Goal: Task Accomplishment & Management: Manage account settings

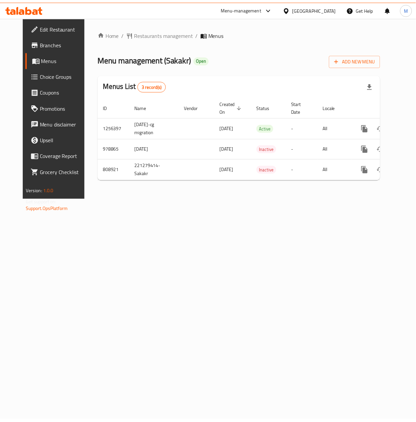
scroll to position [0, 7]
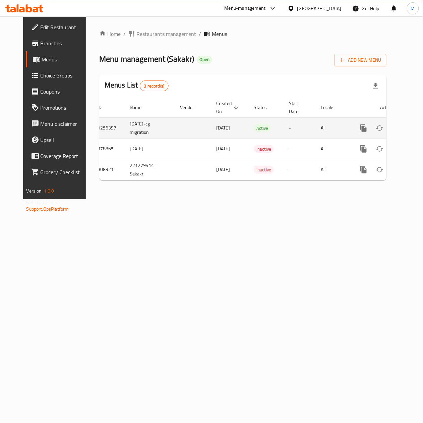
click at [408, 132] on icon "enhanced table" at bounding box center [412, 128] width 8 height 8
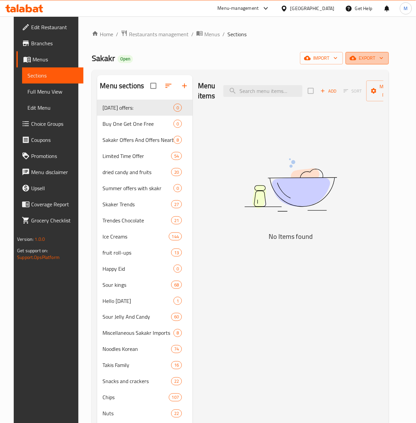
click at [382, 61] on span "export" at bounding box center [367, 58] width 33 height 8
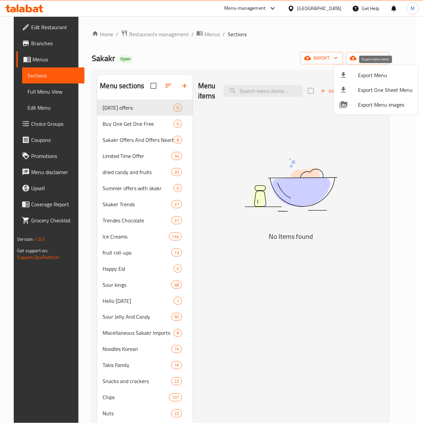
click at [372, 71] on span "Export Menu" at bounding box center [385, 75] width 55 height 8
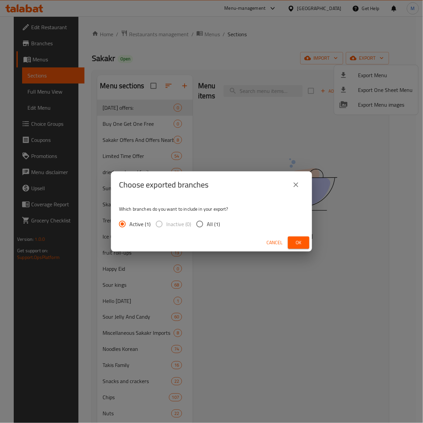
click at [201, 219] on input "All (1)" at bounding box center [200, 224] width 14 height 14
radio input "true"
click at [301, 242] on span "Ok" at bounding box center [298, 242] width 11 height 8
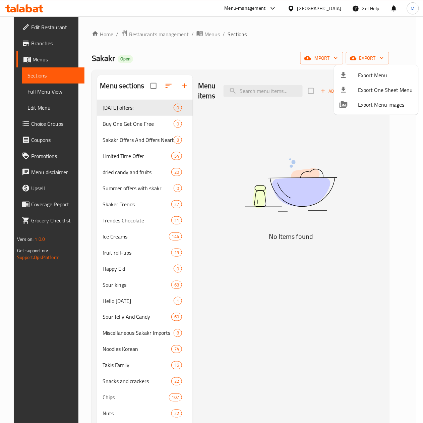
click at [254, 192] on div at bounding box center [211, 211] width 423 height 423
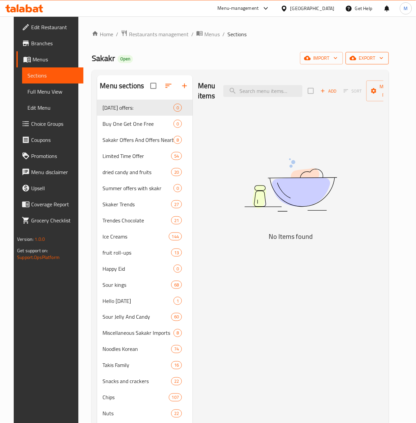
click at [385, 57] on icon "button" at bounding box center [381, 58] width 7 height 7
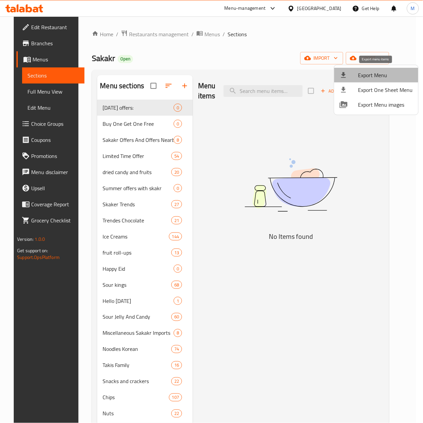
click at [380, 76] on span "Export Menu" at bounding box center [385, 75] width 55 height 8
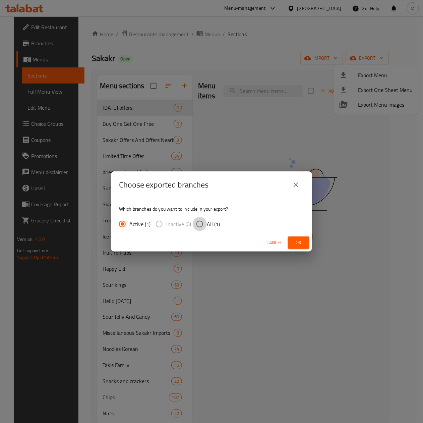
click at [204, 223] on input "All (1)" at bounding box center [200, 224] width 14 height 14
radio input "true"
click at [303, 244] on span "Ok" at bounding box center [298, 242] width 11 height 8
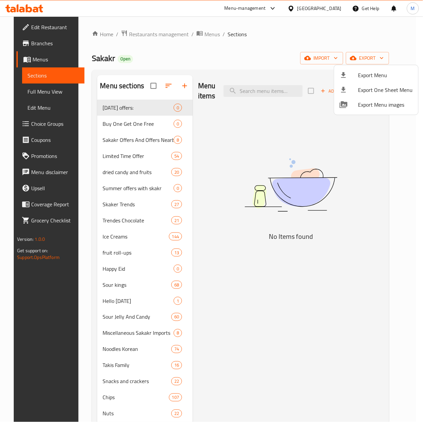
click at [264, 94] on div at bounding box center [211, 211] width 423 height 422
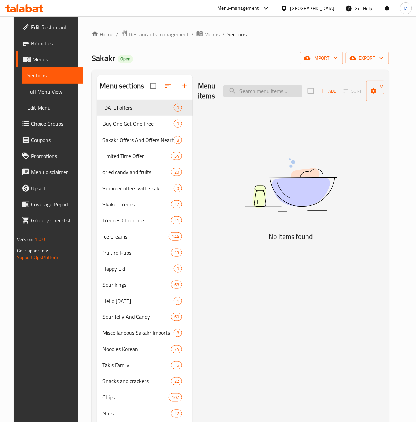
click at [260, 93] on input "search" at bounding box center [263, 91] width 79 height 12
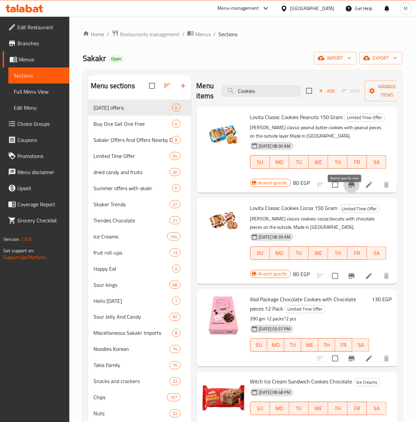
click at [344, 192] on button "Branch-specific-item" at bounding box center [352, 185] width 16 height 16
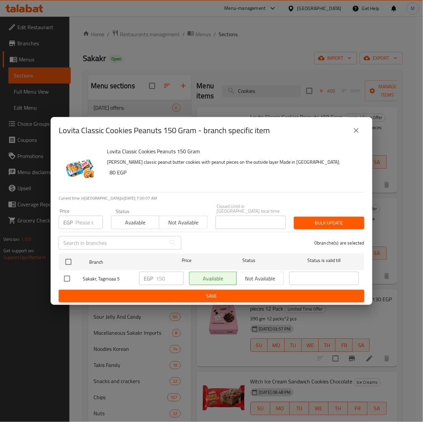
click at [359, 133] on icon "close" at bounding box center [356, 130] width 8 height 8
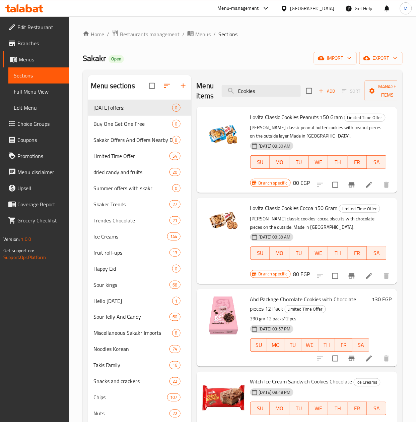
drag, startPoint x: 302, startPoint y: 113, endPoint x: 299, endPoint y: 116, distance: 4.5
click at [302, 113] on span "Lovita Classic Cookies Peanuts 150 Gram" at bounding box center [296, 117] width 93 height 10
click at [299, 116] on span "Lovita Classic Cookies Peanuts 150 Gram" at bounding box center [296, 117] width 93 height 10
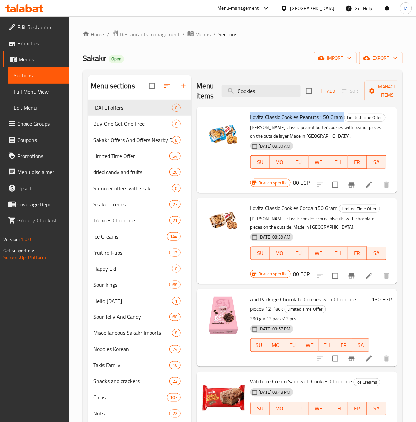
copy h6 "Lovita Classic Cookies Peanuts 150 Gram"
click at [310, 213] on span "Lovita Classic Cookies Cocoa 150 Gram" at bounding box center [293, 208] width 87 height 10
copy h6 "Lovita Classic Cookies Cocoa 150 Gram"
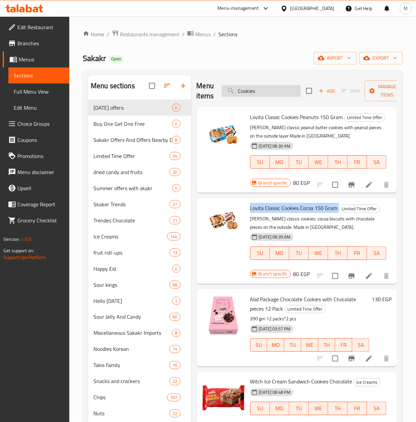
click at [259, 91] on input "Cookies" at bounding box center [261, 91] width 79 height 12
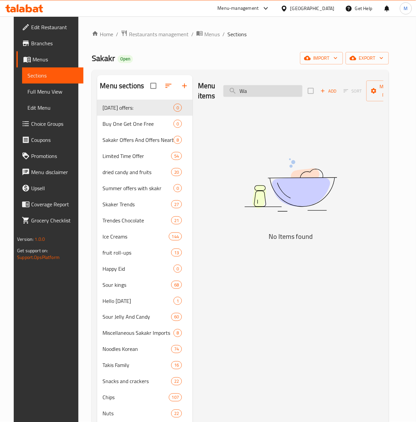
type input "W"
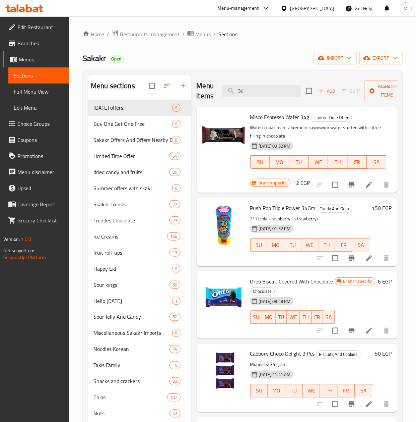
click at [271, 115] on span "Misco Espresso Wafer 34g" at bounding box center [279, 117] width 59 height 10
copy h6 "Misco Espresso Wafer 34g"
click at [265, 90] on input "34" at bounding box center [261, 91] width 79 height 12
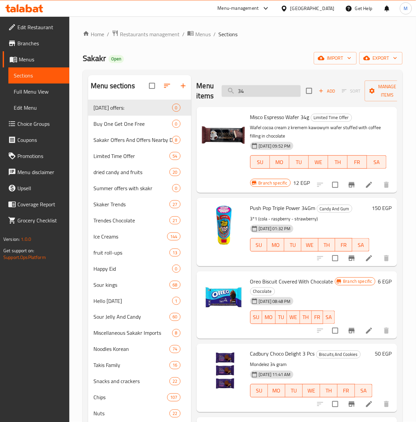
click at [265, 90] on input "34" at bounding box center [261, 91] width 79 height 12
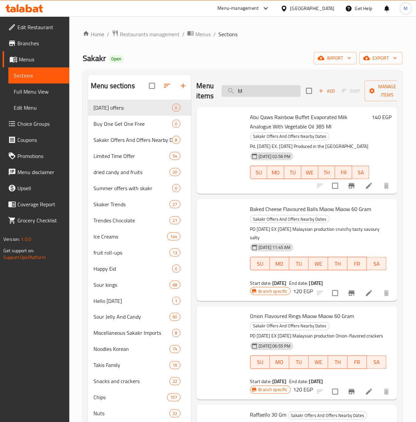
click at [259, 91] on input "M" at bounding box center [261, 91] width 79 height 12
paste input "مينتوس بيور فريش 30جم"
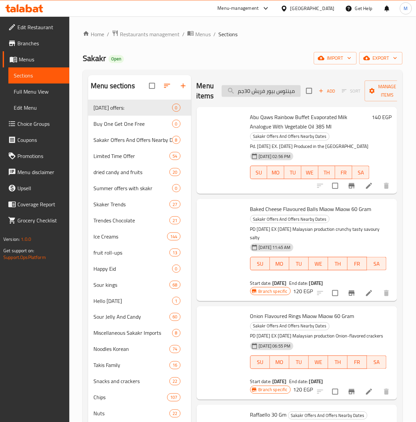
click at [259, 91] on input "مينتوس بيور فريش 30جم" at bounding box center [261, 91] width 79 height 12
click at [267, 91] on input "مينتوس بيور فريش 30جم" at bounding box center [261, 91] width 79 height 12
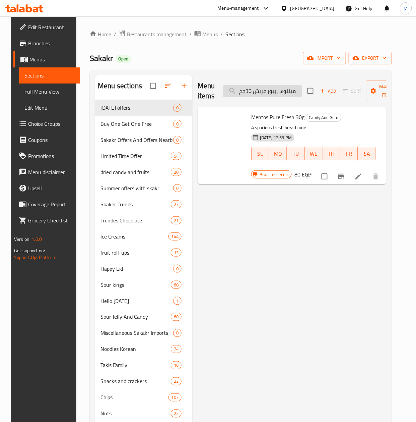
click at [267, 91] on input "مينتوس بيور فريش 30جم" at bounding box center [262, 91] width 79 height 12
click at [282, 121] on span "Mentos Pure Fresh 30g" at bounding box center [277, 117] width 53 height 10
copy h6 "Mentos Pure Fresh 30g"
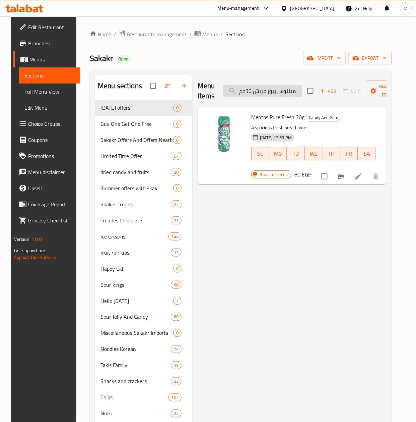
click at [266, 94] on input "مينتوس بيور فريش 30جم" at bounding box center [262, 91] width 79 height 12
paste input "بسكويت نوتيلا إكس 3 ايطاليا 41 جرا"
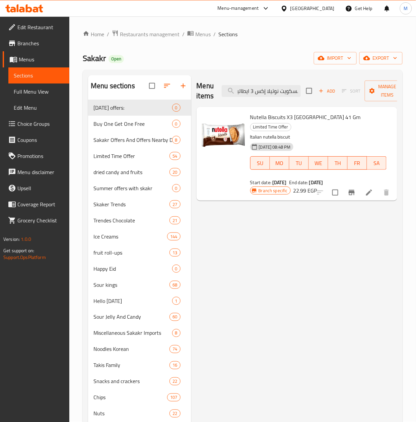
type input "بسكويت نوتيلا إكس 3 ايطاليا 41 جرام"
click at [290, 115] on span "Nutella Biscuits X3 [GEOGRAPHIC_DATA] 41 Gm" at bounding box center [305, 117] width 111 height 10
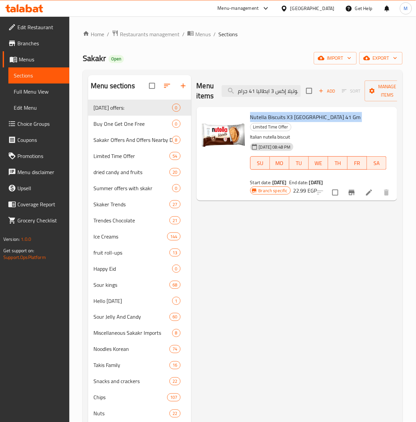
copy h6 "Nutella Biscuits X3 [GEOGRAPHIC_DATA] 41 Gm"
click at [353, 190] on icon "Branch-specific-item" at bounding box center [352, 192] width 6 height 5
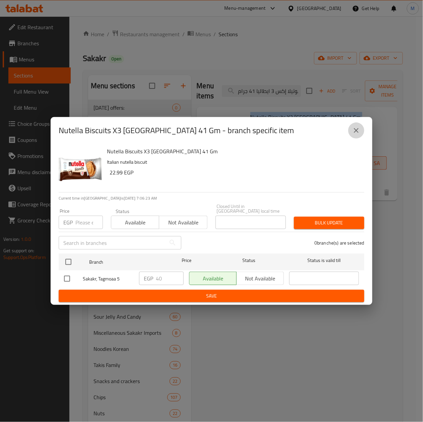
click at [356, 134] on icon "close" at bounding box center [356, 130] width 8 height 8
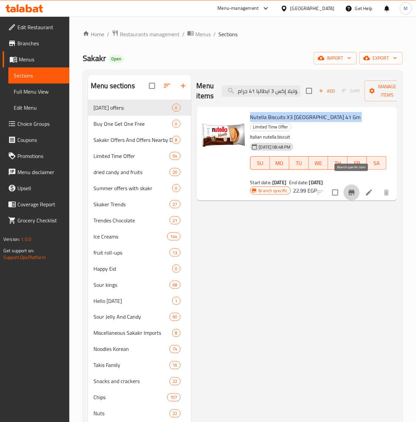
click at [350, 190] on icon "Branch-specific-item" at bounding box center [352, 192] width 6 height 5
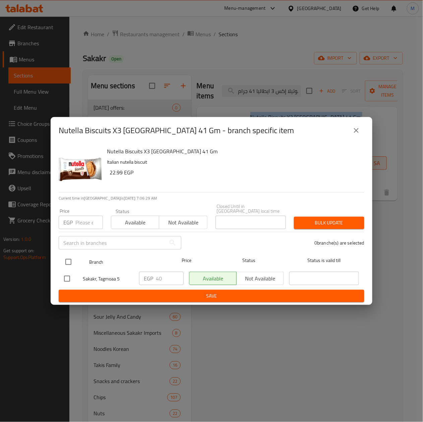
drag, startPoint x: 66, startPoint y: 260, endPoint x: 74, endPoint y: 249, distance: 13.9
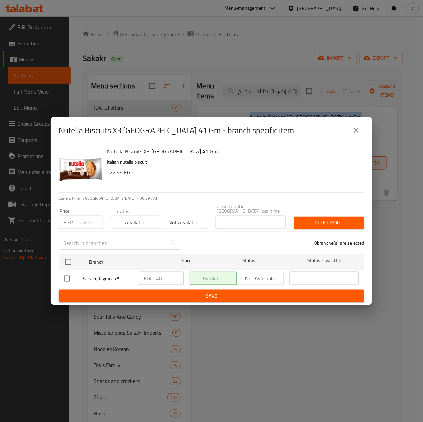
click at [66, 260] on input "checkbox" at bounding box center [68, 262] width 14 height 14
checkbox input "true"
click at [80, 227] on div "Price EGP Price" at bounding box center [81, 218] width 52 height 28
click at [80, 223] on input "number" at bounding box center [88, 222] width 27 height 13
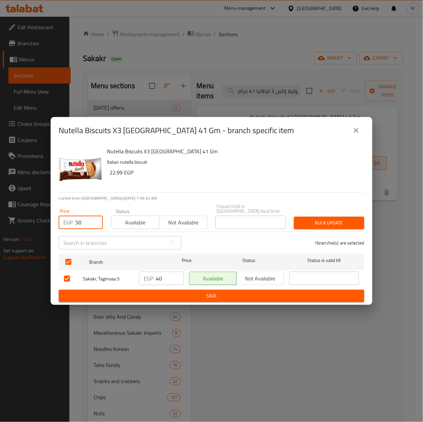
type input "50"
click at [337, 219] on span "Bulk update" at bounding box center [329, 223] width 60 height 8
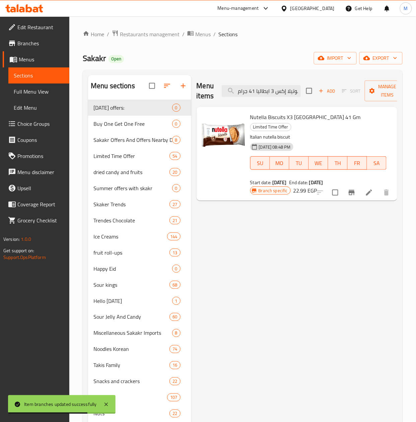
drag, startPoint x: 235, startPoint y: 378, endPoint x: 248, endPoint y: 346, distance: 35.0
click at [277, 120] on span "Nutella Biscuits X3 [GEOGRAPHIC_DATA] 41 Gm" at bounding box center [305, 117] width 111 height 10
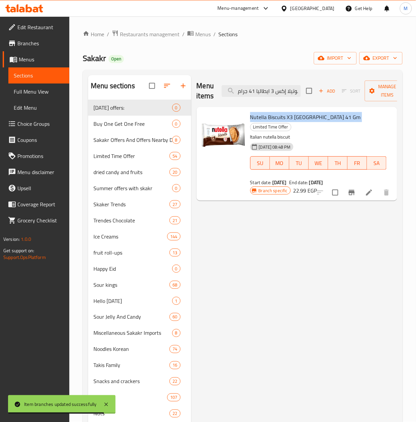
copy h6 "Nutella Biscuits X3 [GEOGRAPHIC_DATA] 41 Gm"
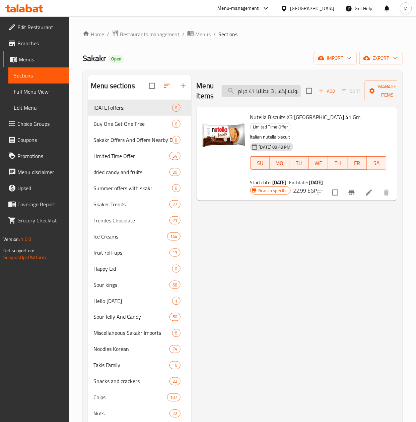
click at [255, 94] on input "بسكويت نوتيلا إكس 3 ايطاليا 41 جرام" at bounding box center [261, 91] width 79 height 12
paste input "Lovita Classic Cookies Cocoa 150 Gram"
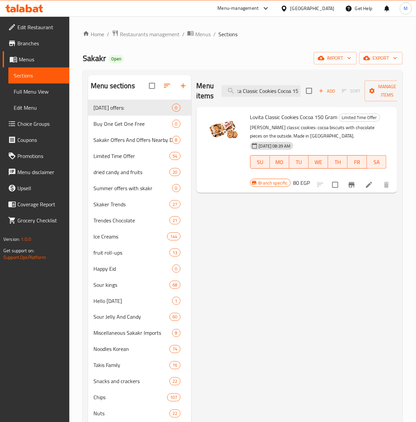
scroll to position [0, 8]
type input "Lovita Classic Cookies Cocoa 150 Gram"
click at [350, 185] on icon "Branch-specific-item" at bounding box center [352, 184] width 6 height 5
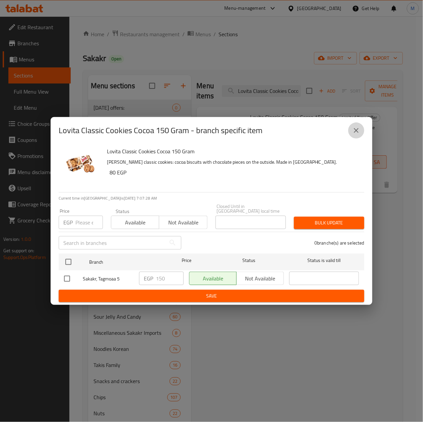
click at [356, 130] on icon "close" at bounding box center [356, 130] width 8 height 8
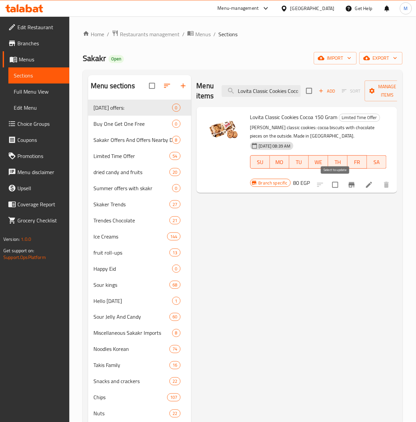
click at [335, 183] on input "checkbox" at bounding box center [335, 185] width 14 height 14
checkbox input "true"
click at [386, 86] on span "Manage items" at bounding box center [387, 90] width 34 height 17
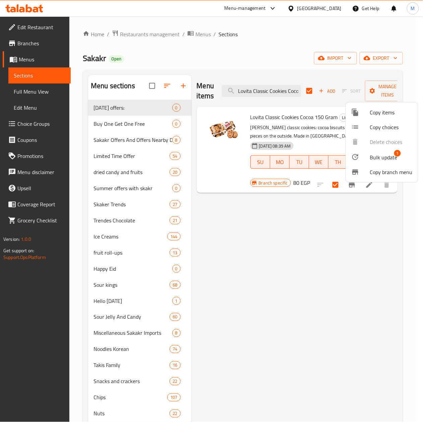
click at [392, 154] on span "Bulk update" at bounding box center [383, 157] width 27 height 8
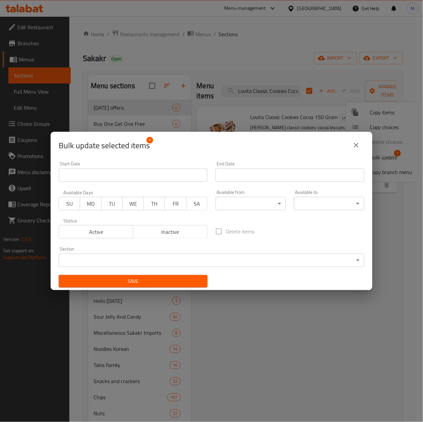
click at [109, 177] on input "Start Date" at bounding box center [133, 174] width 149 height 13
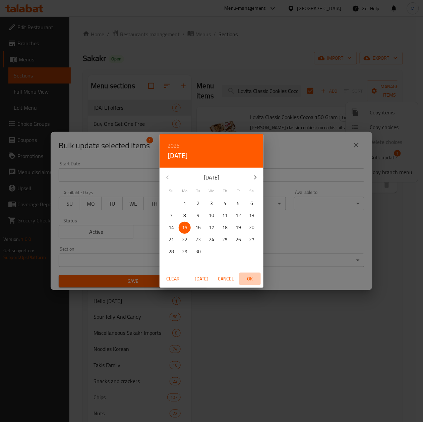
click at [247, 275] on span "OK" at bounding box center [250, 278] width 16 height 8
type input "[DATE]"
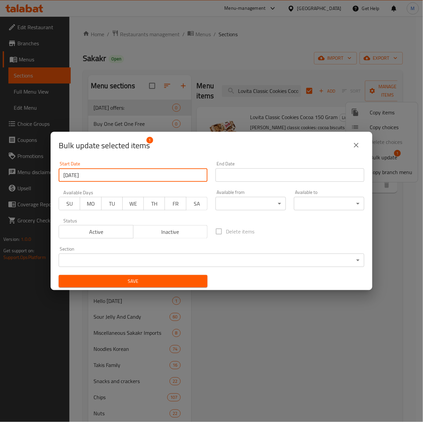
click at [269, 177] on input "Start Date" at bounding box center [290, 174] width 149 height 13
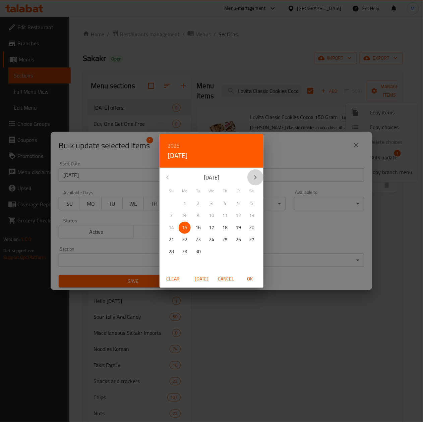
click at [254, 180] on icon "button" at bounding box center [255, 177] width 8 height 8
click at [253, 180] on icon "button" at bounding box center [255, 177] width 8 height 8
click at [171, 263] on p "30" at bounding box center [171, 263] width 5 height 8
click at [255, 278] on span "OK" at bounding box center [250, 278] width 16 height 8
type input "[DATE]"
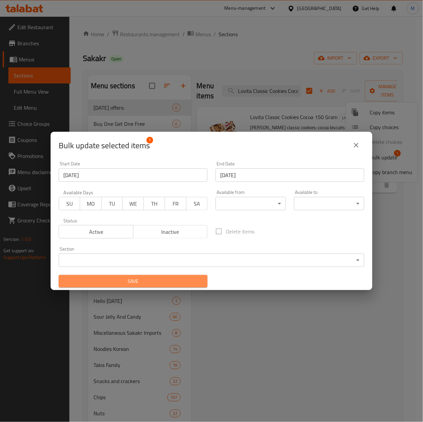
click at [170, 281] on span "Save" at bounding box center [133, 281] width 138 height 8
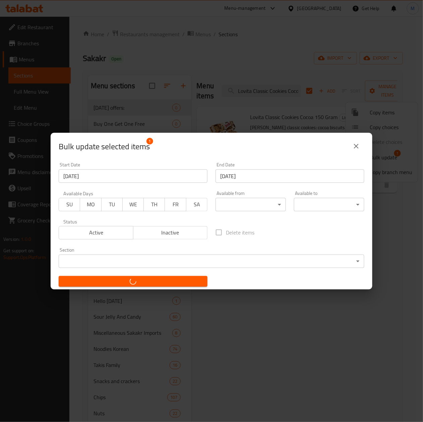
checkbox input "false"
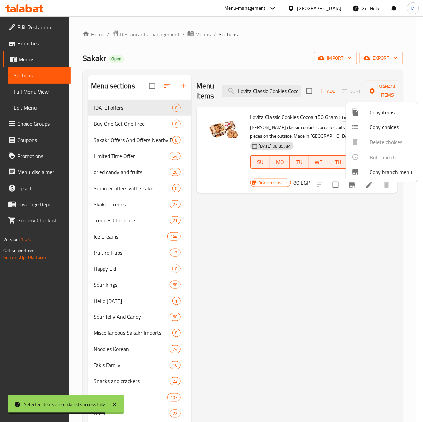
click at [263, 90] on div at bounding box center [211, 211] width 423 height 422
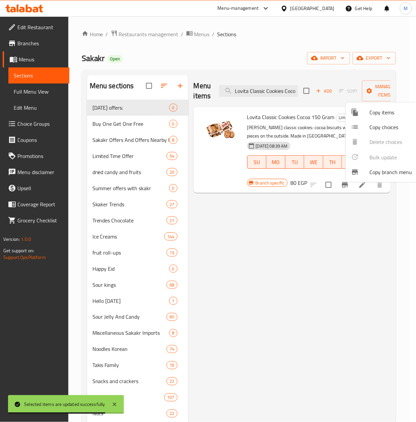
click at [263, 90] on input "Lovita Classic Cookies Cocoa 150 Gram" at bounding box center [258, 91] width 79 height 12
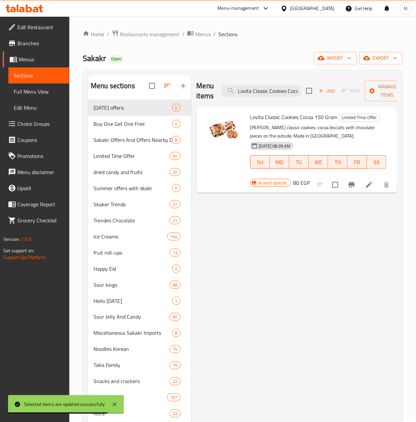
click at [263, 90] on input "Lovita Classic Cookies Cocoa 150 Gram" at bounding box center [261, 91] width 79 height 12
paste input "Peanuts 150 Gram"
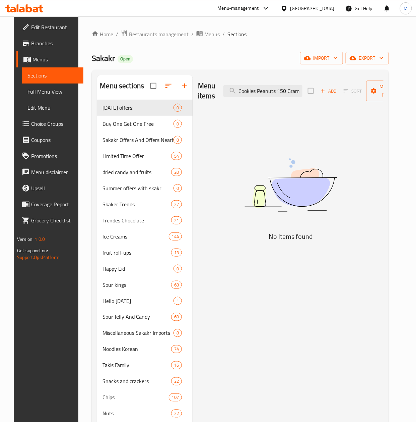
scroll to position [0, 32]
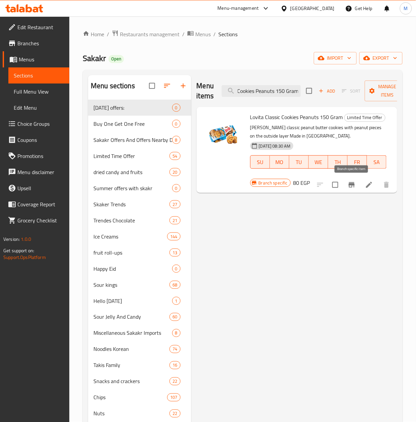
type input "Lovita Classic Cookies Peanuts 150 Gram"
click at [346, 183] on button "Branch-specific-item" at bounding box center [352, 185] width 16 height 16
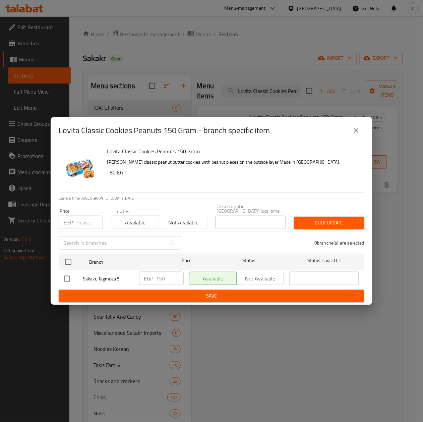
drag, startPoint x: 320, startPoint y: 340, endPoint x: 329, endPoint y: 322, distance: 19.5
click at [321, 338] on div "Lovita Classic Cookies Peanuts 150 Gram - branch specific item Lovita Classic C…" at bounding box center [211, 211] width 423 height 422
click at [356, 130] on icon "close" at bounding box center [356, 130] width 8 height 8
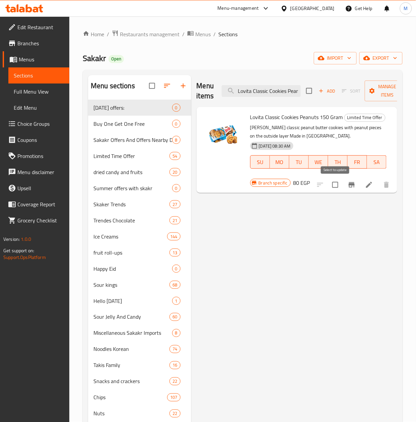
drag, startPoint x: 337, startPoint y: 185, endPoint x: 338, endPoint y: 178, distance: 6.8
click at [337, 185] on input "checkbox" at bounding box center [335, 185] width 14 height 14
checkbox input "true"
click at [376, 85] on span "Manage items" at bounding box center [387, 90] width 34 height 17
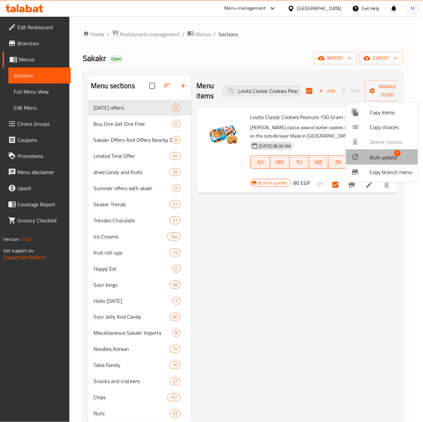
click at [388, 158] on span "Bulk update" at bounding box center [383, 157] width 27 height 8
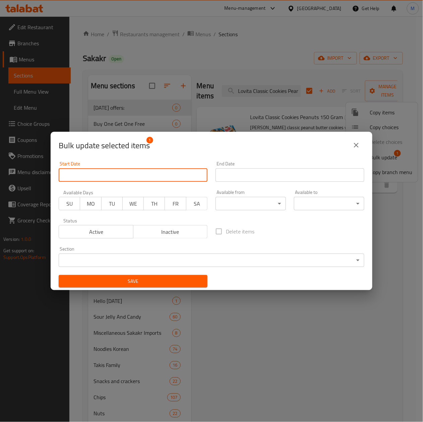
click at [120, 174] on input "Start Date" at bounding box center [133, 174] width 149 height 13
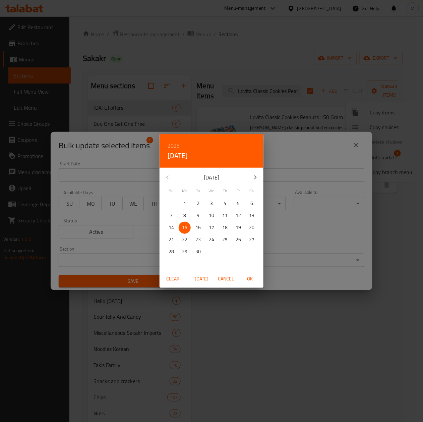
drag, startPoint x: 250, startPoint y: 281, endPoint x: 262, endPoint y: 200, distance: 81.3
click at [250, 280] on span "OK" at bounding box center [250, 278] width 16 height 8
type input "[DATE]"
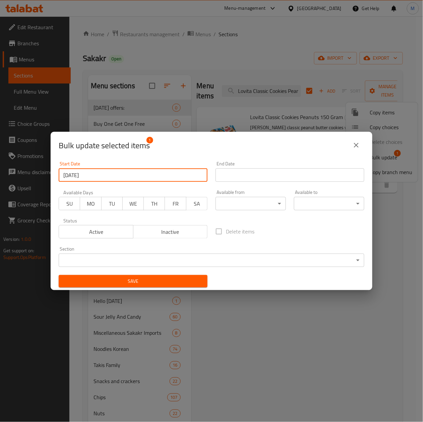
click at [274, 176] on input "Start Date" at bounding box center [290, 174] width 149 height 13
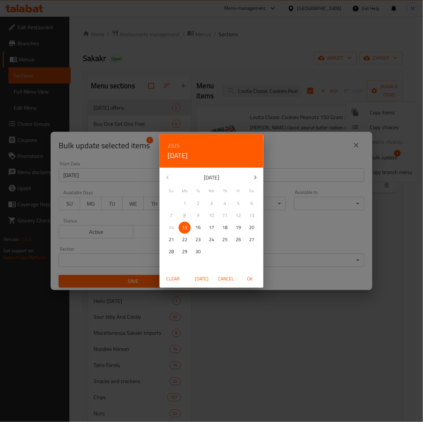
click at [209, 177] on p "[DATE]" at bounding box center [212, 177] width 72 height 8
click at [256, 173] on icon "button" at bounding box center [255, 177] width 8 height 8
click at [168, 263] on span "30" at bounding box center [171, 263] width 12 height 8
click at [258, 278] on button "OK" at bounding box center [249, 278] width 21 height 12
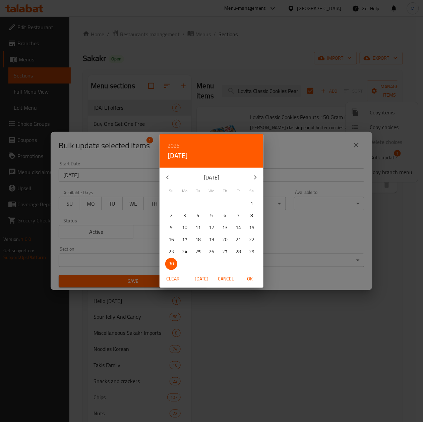
type input "[DATE]"
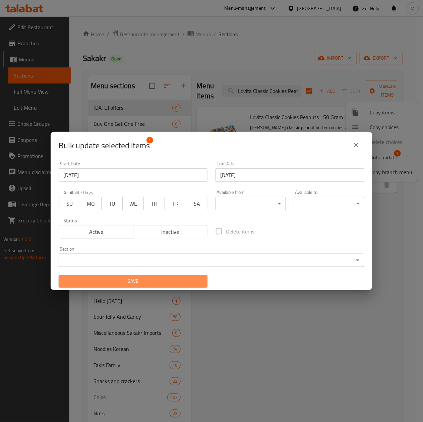
click at [141, 283] on span "Save" at bounding box center [133, 281] width 138 height 8
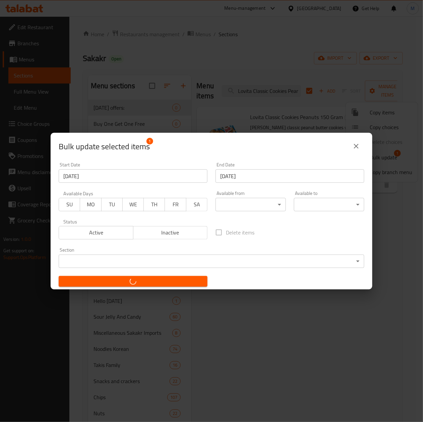
checkbox input "false"
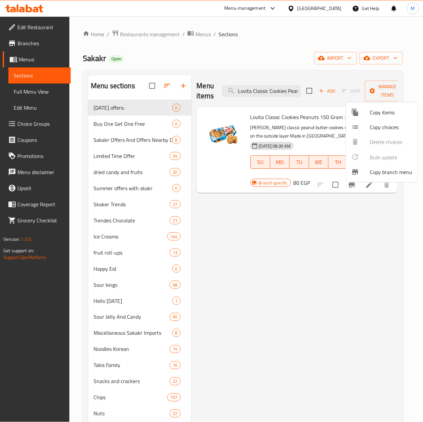
click at [268, 95] on div at bounding box center [211, 211] width 423 height 422
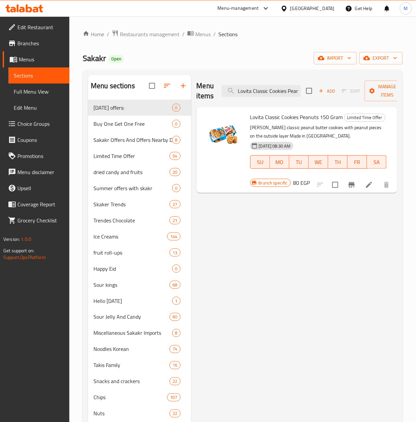
click at [268, 95] on input "Lovita Classic Cookies Peanuts 150 Gram" at bounding box center [261, 91] width 79 height 12
click at [268, 94] on input "Lovita Classic Cookies Peanuts 150 Gram" at bounding box center [261, 91] width 79 height 12
paste input "Misco Espresso Wafer 34g"
type input "Misco Espresso Wafer 34g"
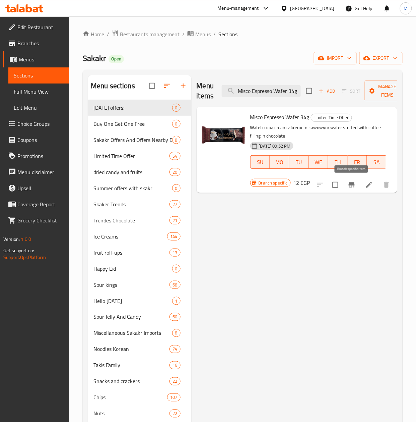
click at [353, 184] on icon "Branch-specific-item" at bounding box center [352, 184] width 6 height 5
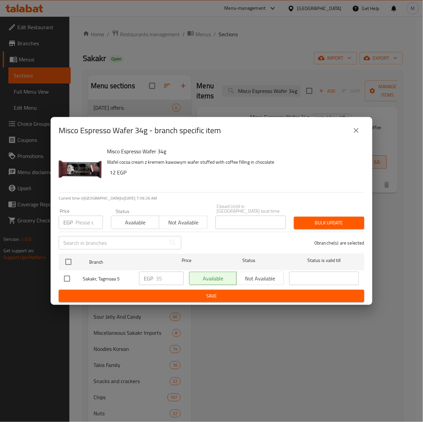
click at [357, 137] on button "close" at bounding box center [356, 130] width 16 height 16
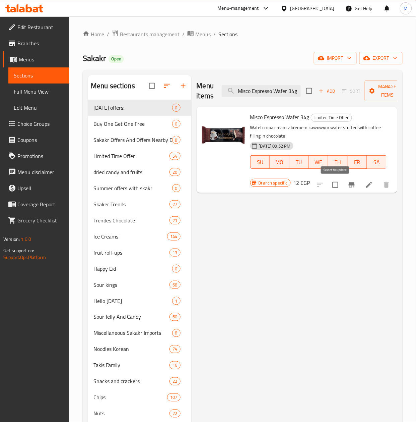
click at [339, 184] on input "checkbox" at bounding box center [335, 185] width 14 height 14
checkbox input "true"
click at [375, 93] on span "Manage items" at bounding box center [387, 90] width 34 height 17
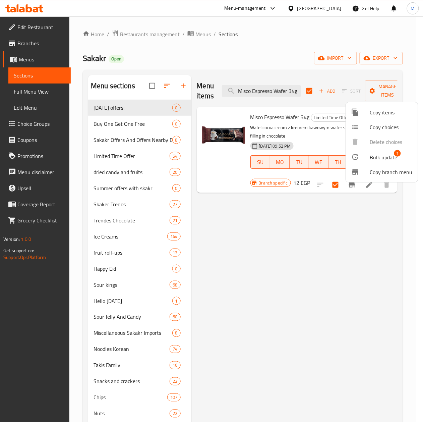
click at [389, 153] on span "Bulk update" at bounding box center [383, 157] width 27 height 8
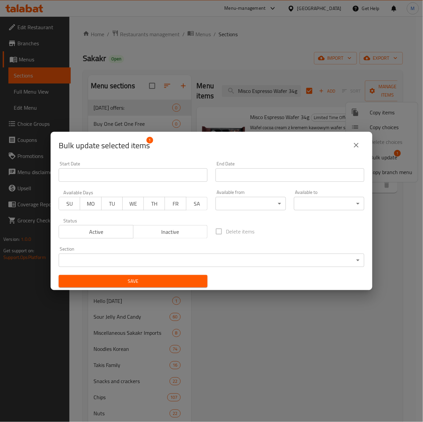
click at [124, 174] on input "Start Date" at bounding box center [133, 174] width 149 height 13
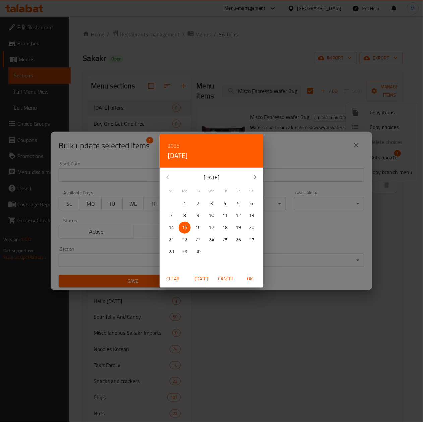
click at [250, 280] on span "OK" at bounding box center [250, 278] width 16 height 8
type input "[DATE]"
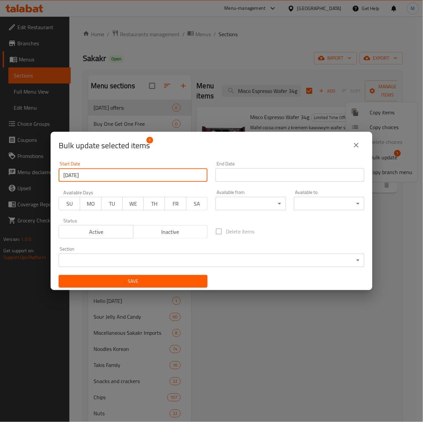
click at [271, 172] on input "Start Date" at bounding box center [290, 174] width 149 height 13
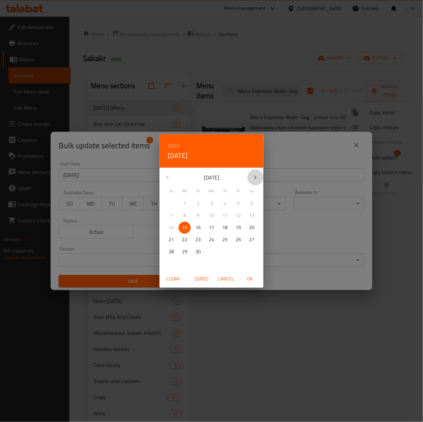
click at [253, 179] on icon "button" at bounding box center [255, 177] width 8 height 8
click at [171, 265] on p "30" at bounding box center [171, 263] width 5 height 8
click at [247, 278] on span "OK" at bounding box center [250, 278] width 16 height 8
type input "[DATE]"
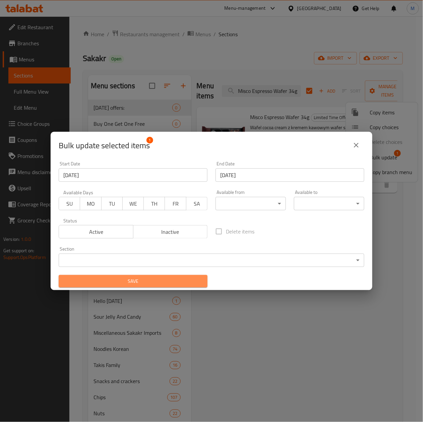
click at [170, 282] on span "Save" at bounding box center [133, 281] width 138 height 8
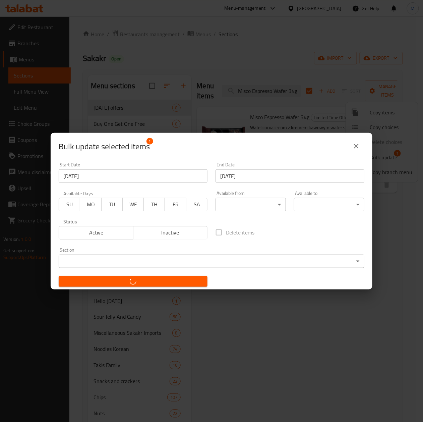
checkbox input "false"
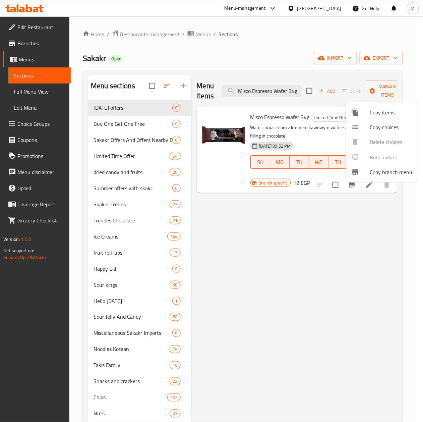
click at [275, 87] on div at bounding box center [211, 211] width 423 height 422
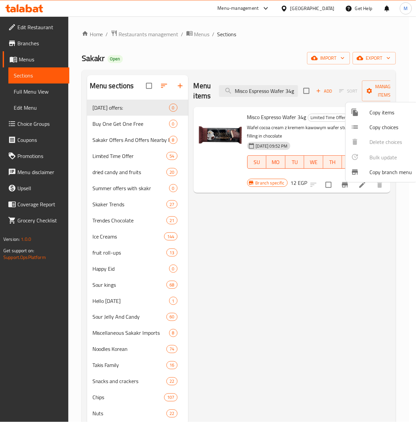
click at [275, 87] on input "Misco Espresso Wafer 34g" at bounding box center [258, 91] width 79 height 12
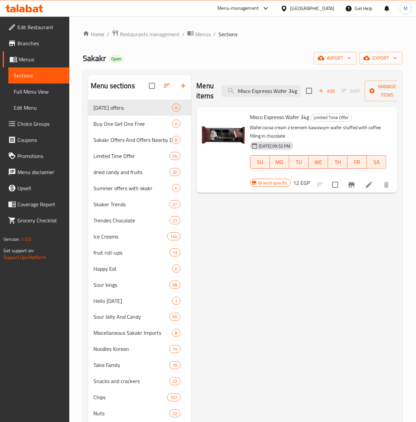
click at [275, 87] on input "Misco Espresso Wafer 34g" at bounding box center [261, 91] width 79 height 12
paste input "Nutella Biscuits X3 [GEOGRAPHIC_DATA] 41 Gm"
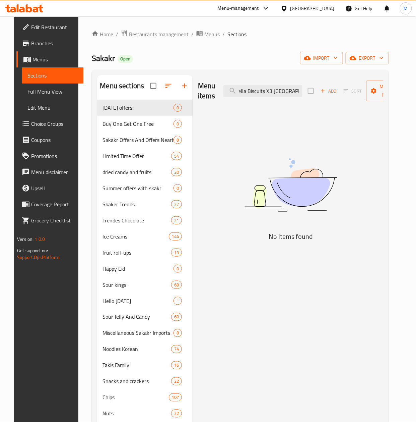
scroll to position [0, 9]
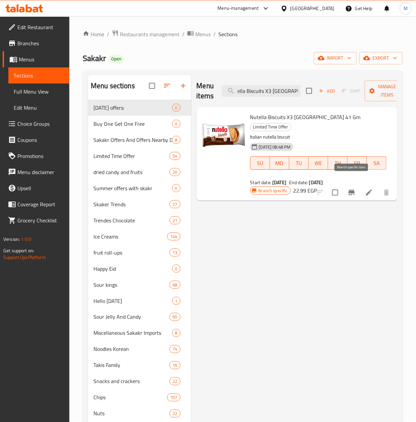
type input "Nutella Biscuits X3 [GEOGRAPHIC_DATA] 41 Gm"
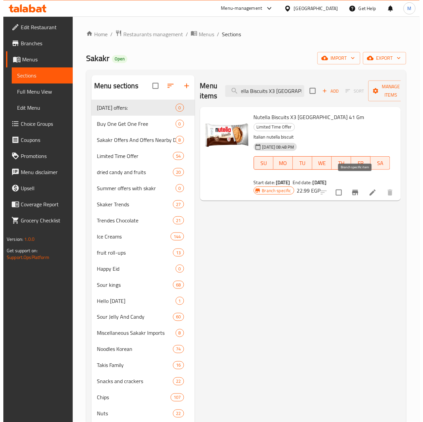
scroll to position [0, 0]
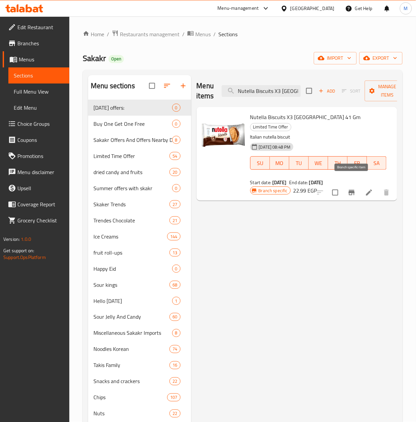
click at [349, 188] on icon "Branch-specific-item" at bounding box center [352, 192] width 8 height 8
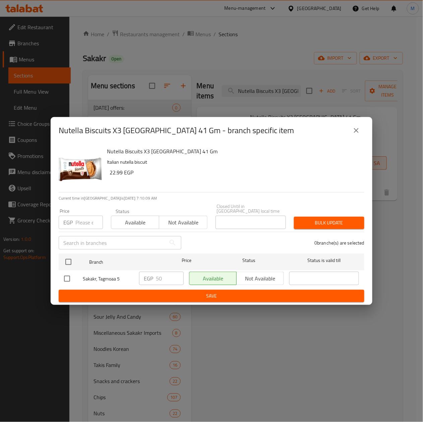
click at [357, 130] on icon "close" at bounding box center [356, 130] width 8 height 8
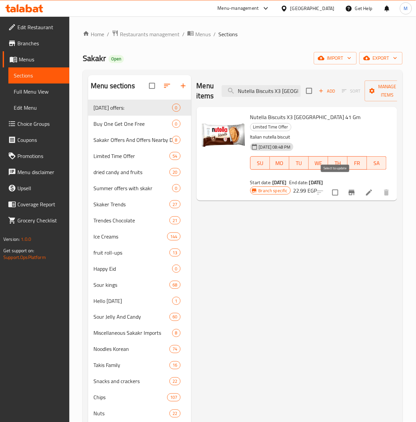
drag, startPoint x: 334, startPoint y: 183, endPoint x: 342, endPoint y: 176, distance: 10.5
click at [337, 185] on input "checkbox" at bounding box center [335, 192] width 14 height 14
checkbox input "true"
click at [381, 93] on span "Manage items" at bounding box center [387, 90] width 34 height 17
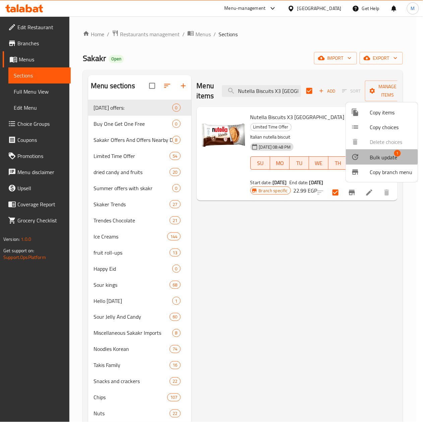
click at [374, 157] on span "Bulk update" at bounding box center [383, 157] width 27 height 8
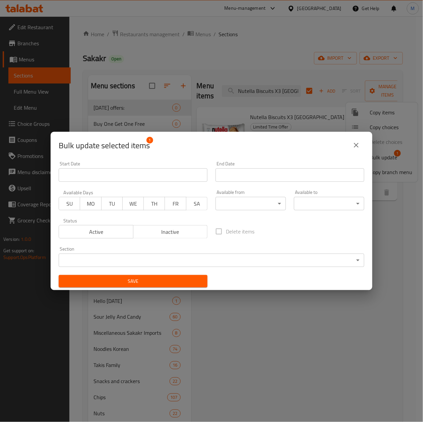
click at [145, 176] on input "Start Date" at bounding box center [133, 174] width 149 height 13
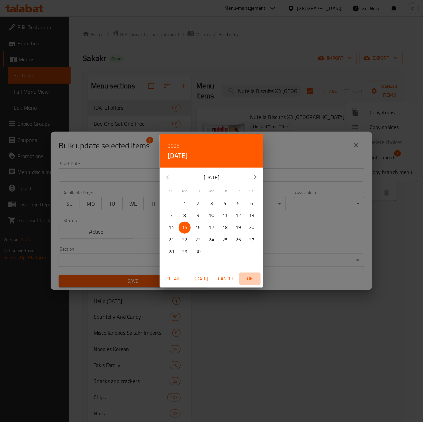
drag, startPoint x: 247, startPoint y: 283, endPoint x: 267, endPoint y: 216, distance: 70.0
click at [247, 282] on span "OK" at bounding box center [250, 278] width 16 height 8
type input "[DATE]"
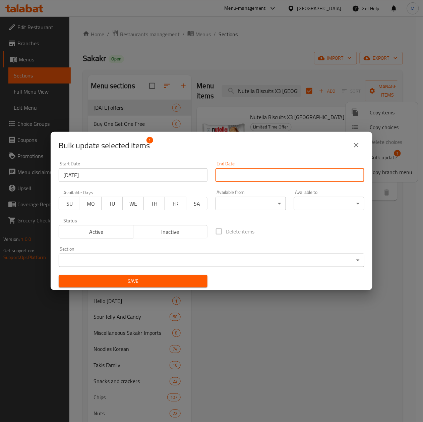
click at [277, 177] on input "Start Date" at bounding box center [290, 174] width 149 height 13
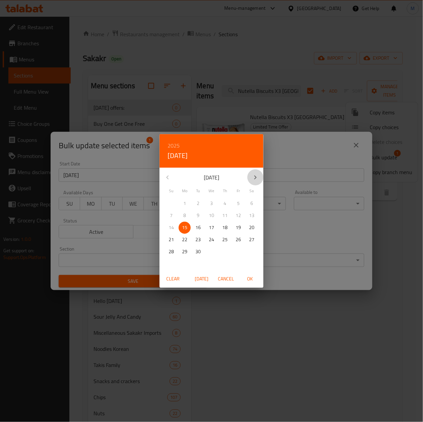
click at [255, 179] on icon "button" at bounding box center [255, 177] width 8 height 8
click at [174, 261] on span "30" at bounding box center [171, 263] width 12 height 8
click at [249, 279] on span "OK" at bounding box center [250, 278] width 16 height 8
type input "[DATE]"
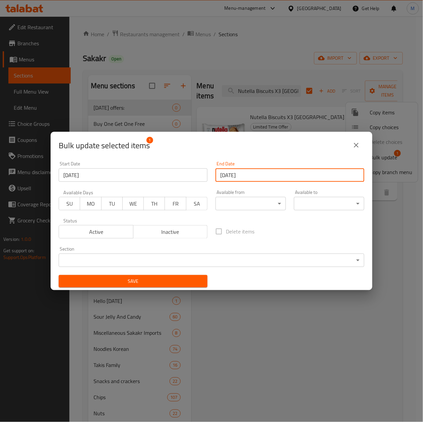
click at [152, 275] on button "Save" at bounding box center [133, 281] width 149 height 12
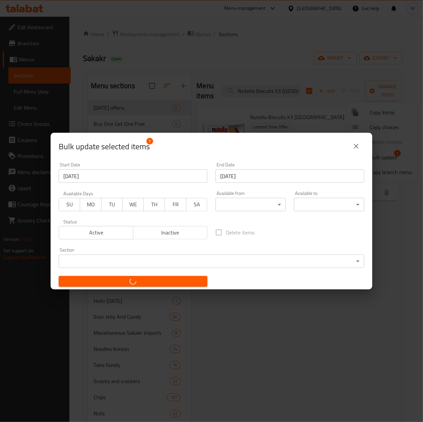
checkbox input "false"
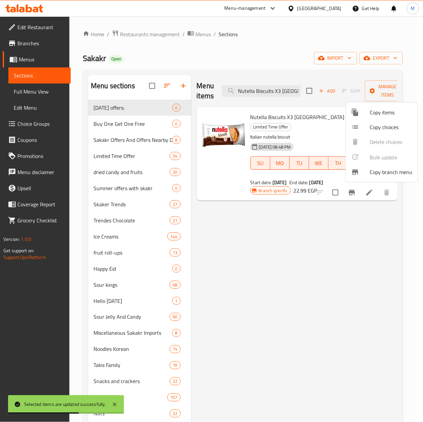
click at [345, 293] on div at bounding box center [211, 211] width 423 height 422
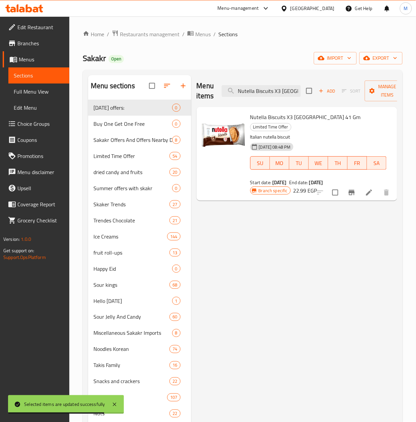
drag, startPoint x: 295, startPoint y: 302, endPoint x: 303, endPoint y: 278, distance: 25.1
click at [278, 96] on input "Nutella Biscuits X3 [GEOGRAPHIC_DATA] 41 Gm" at bounding box center [261, 91] width 79 height 12
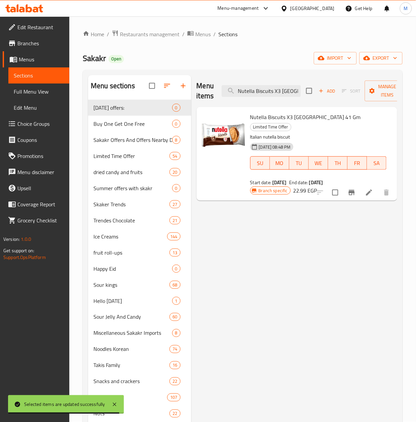
paste input "Mentos Pure Fresh 30g"
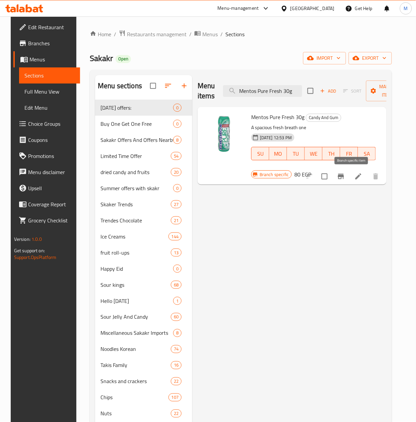
type input "Mentos Pure Fresh 30g"
click at [349, 181] on button "Branch-specific-item" at bounding box center [341, 176] width 16 height 16
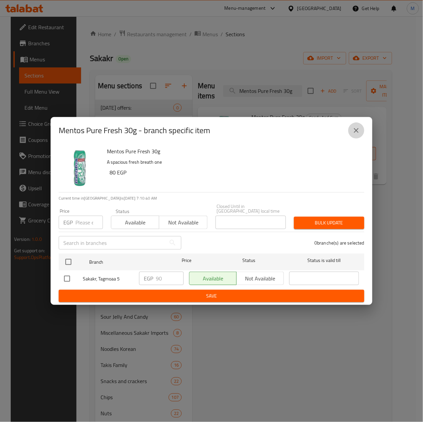
click at [353, 133] on icon "close" at bounding box center [356, 130] width 8 height 8
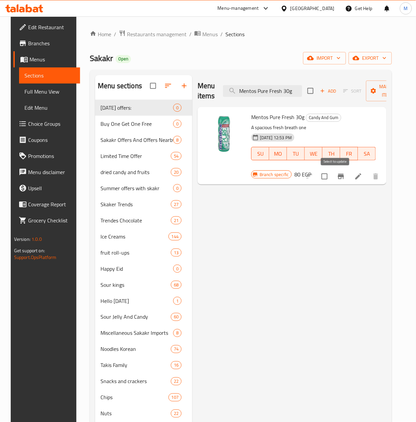
click at [332, 176] on input "checkbox" at bounding box center [325, 176] width 14 height 14
checkbox input "true"
click at [381, 93] on span "Manage items" at bounding box center [389, 90] width 34 height 17
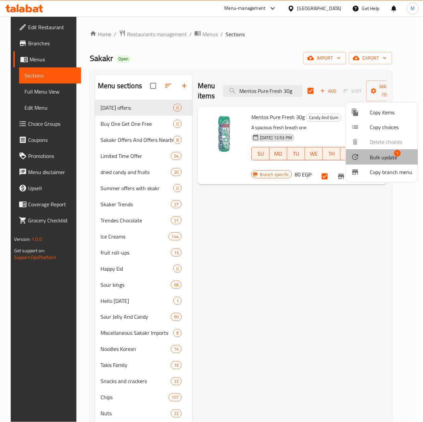
click at [393, 158] on span "Bulk update" at bounding box center [383, 157] width 27 height 8
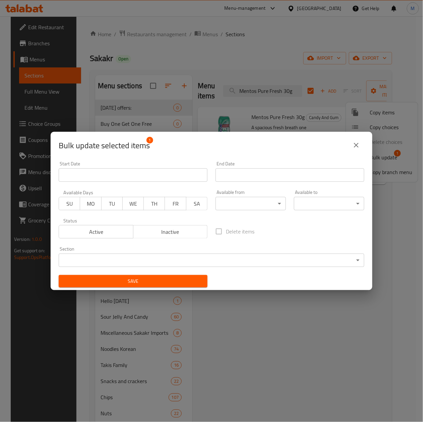
click at [175, 178] on input "Start Date" at bounding box center [133, 174] width 149 height 13
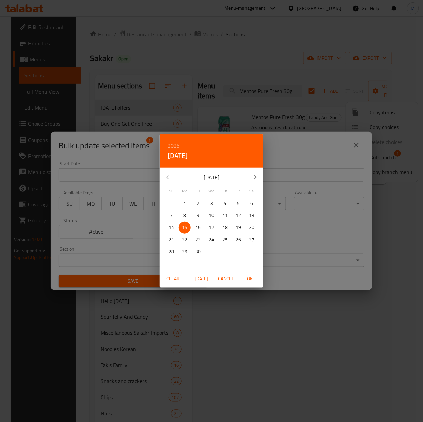
drag, startPoint x: 251, startPoint y: 278, endPoint x: 257, endPoint y: 265, distance: 13.8
click at [251, 276] on span "OK" at bounding box center [250, 278] width 16 height 8
type input "[DATE]"
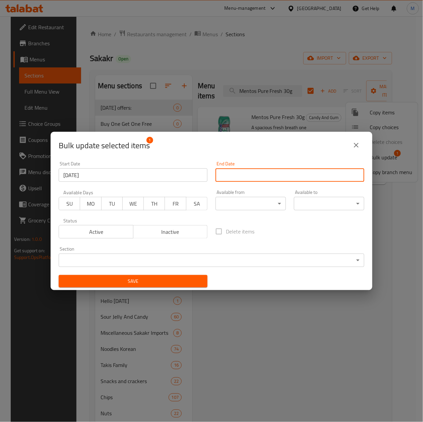
click at [273, 176] on input "Start Date" at bounding box center [290, 174] width 149 height 13
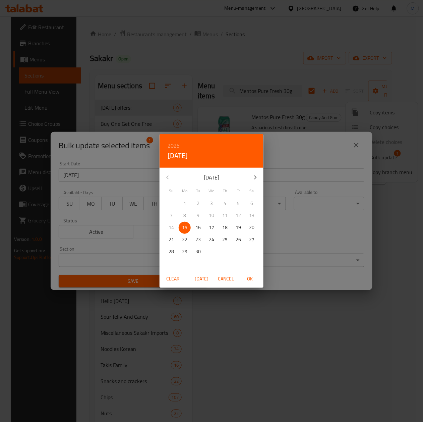
click at [254, 176] on icon "button" at bounding box center [255, 177] width 8 height 8
click at [169, 263] on p "30" at bounding box center [171, 263] width 5 height 8
click at [252, 278] on span "OK" at bounding box center [250, 278] width 16 height 8
type input "[DATE]"
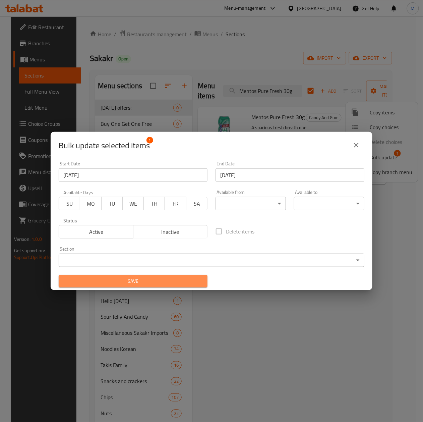
click at [169, 278] on span "Save" at bounding box center [133, 281] width 138 height 8
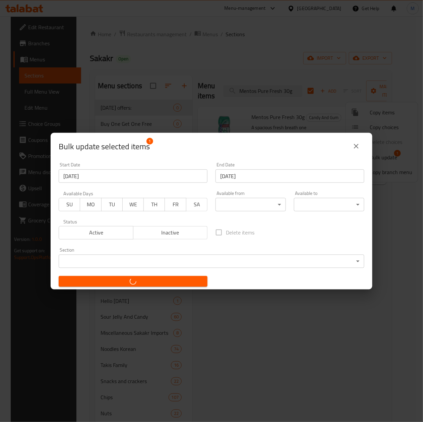
checkbox input "false"
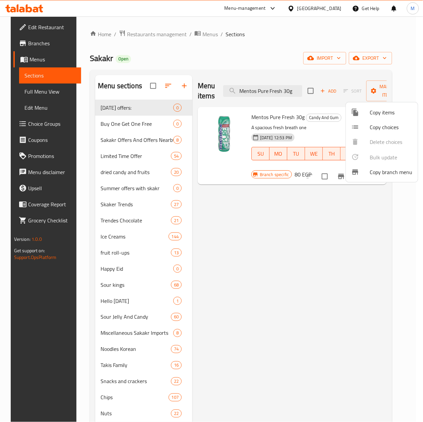
click at [138, 30] on div at bounding box center [211, 211] width 423 height 422
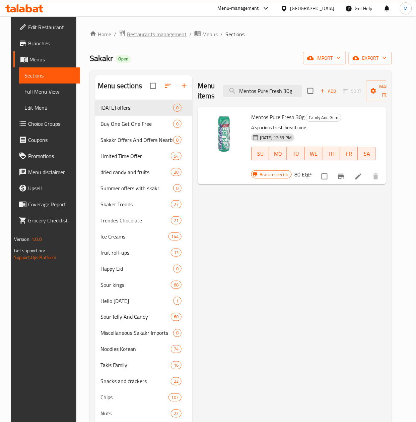
click at [140, 33] on span "Restaurants management" at bounding box center [157, 34] width 60 height 8
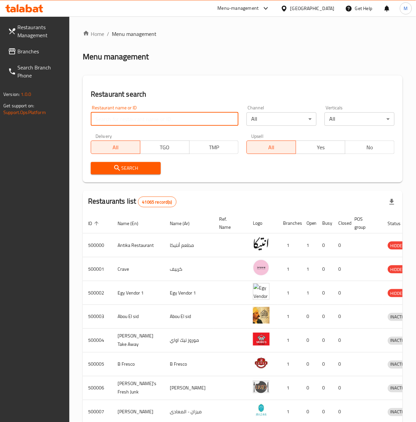
drag, startPoint x: 136, startPoint y: 119, endPoint x: 132, endPoint y: 124, distance: 6.5
click at [136, 119] on input "search" at bounding box center [165, 118] width 148 height 13
paste input "654470"
type input "654470"
click at [109, 161] on div "Search" at bounding box center [126, 168] width 78 height 20
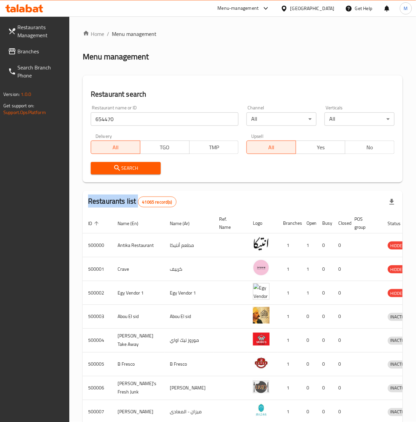
click at [109, 161] on div "Search" at bounding box center [126, 168] width 78 height 20
click at [112, 164] on span "Search" at bounding box center [125, 168] width 59 height 8
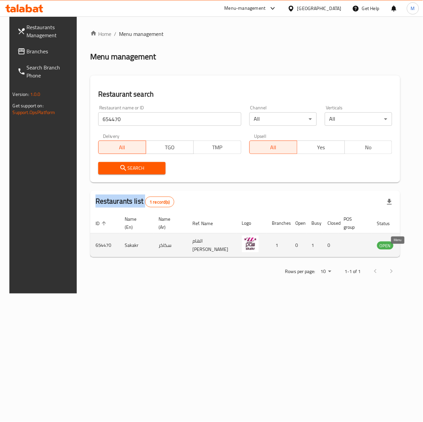
click at [412, 249] on icon "enhanced table" at bounding box center [416, 245] width 8 height 8
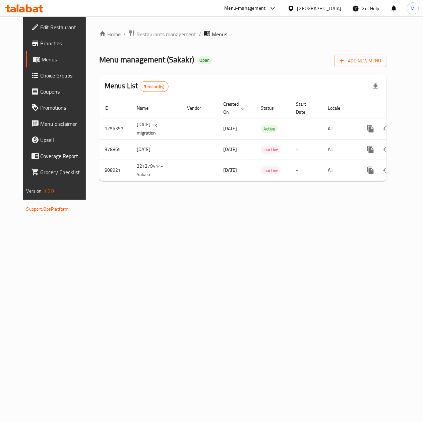
click at [41, 44] on span "Branches" at bounding box center [65, 43] width 48 height 8
